Goal: Task Accomplishment & Management: Manage account settings

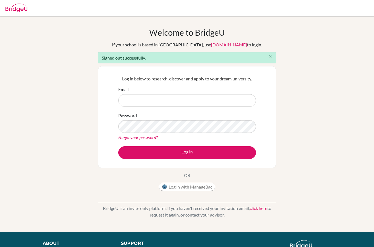
click at [247, 96] on input "Email" at bounding box center [187, 100] width 138 height 13
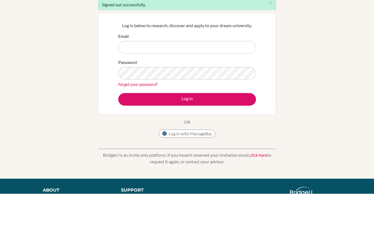
scroll to position [53, 0]
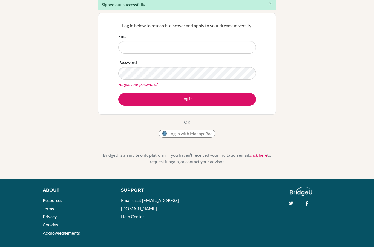
click at [227, 51] on input "Email" at bounding box center [187, 47] width 138 height 13
click at [241, 53] on input "Email" at bounding box center [187, 47] width 138 height 13
click at [235, 52] on input "Email" at bounding box center [187, 47] width 138 height 13
click at [290, 44] on div "Welcome to BridgeU If your school is based in China, use app.bridge-u.com.cn to…" at bounding box center [187, 70] width 374 height 193
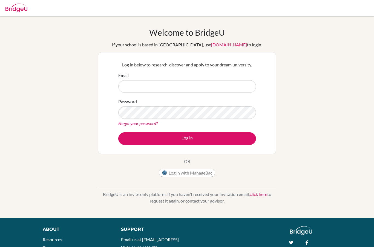
scroll to position [45, 0]
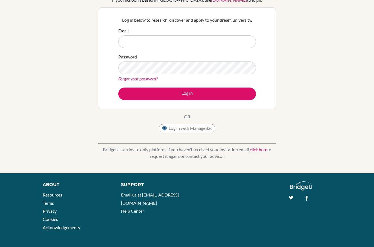
click at [209, 82] on form "Email Password Forgot your password? Log in" at bounding box center [187, 63] width 138 height 73
click at [227, 45] on input "Email" at bounding box center [187, 41] width 138 height 13
type input "151076@ogrenci.tedankara.k12.tr"
click at [238, 98] on button "Log in" at bounding box center [187, 93] width 138 height 13
